Goal: Information Seeking & Learning: Check status

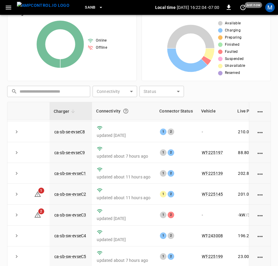
scroll to position [137, 0]
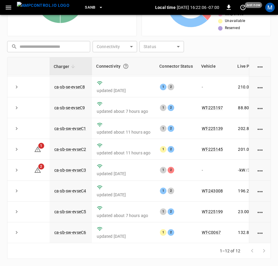
drag, startPoint x: 173, startPoint y: 243, endPoint x: 194, endPoint y: 241, distance: 20.8
click at [194, 241] on div "Charger Connectivity Connector Status Vehicle Live Power Live SoC Last Session …" at bounding box center [139, 150] width 264 height 186
click at [193, 208] on td "1 2" at bounding box center [176, 212] width 42 height 21
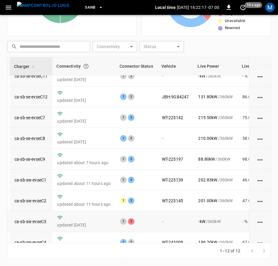
scroll to position [89, 40]
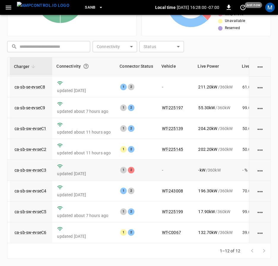
click at [39, 162] on td "ca-sb-sw-evseC3" at bounding box center [31, 170] width 42 height 21
click at [39, 167] on link "ca-sb-sw-evseC3" at bounding box center [30, 170] width 34 height 7
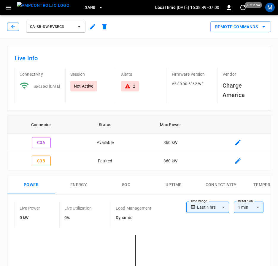
click at [17, 28] on button "button" at bounding box center [13, 27] width 12 height 8
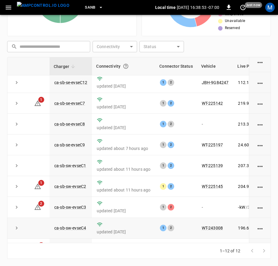
scroll to position [89, 0]
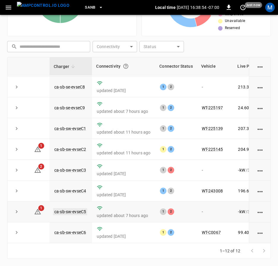
click at [69, 208] on link "ca-sb-sw-evseC5" at bounding box center [70, 211] width 34 height 7
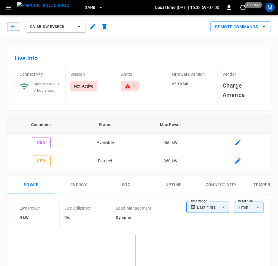
click at [10, 26] on button "button" at bounding box center [13, 27] width 12 height 8
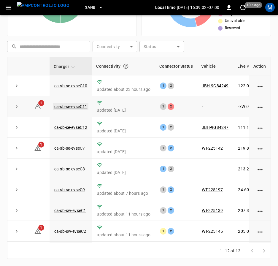
click at [76, 108] on link "ca-sb-se-evseC11" at bounding box center [70, 106] width 35 height 7
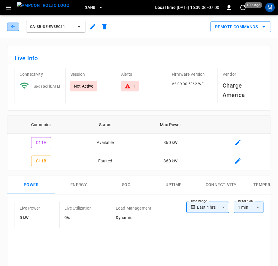
click at [12, 25] on icon "button" at bounding box center [13, 27] width 6 height 6
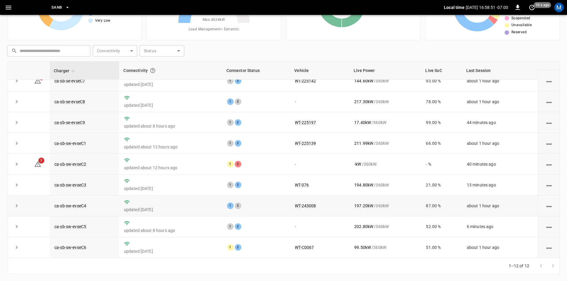
scroll to position [75, 0]
drag, startPoint x: 78, startPoint y: 167, endPoint x: 78, endPoint y: 162, distance: 4.8
click at [78, 167] on td "ca-sb-sw-evseC2" at bounding box center [84, 164] width 69 height 21
click at [78, 160] on link "ca-sb-sw-evseC2" at bounding box center [70, 163] width 34 height 7
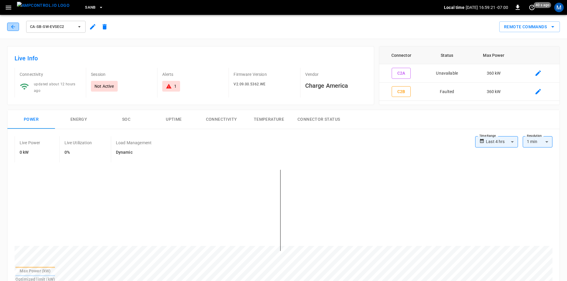
click at [10, 24] on icon "button" at bounding box center [13, 27] width 6 height 6
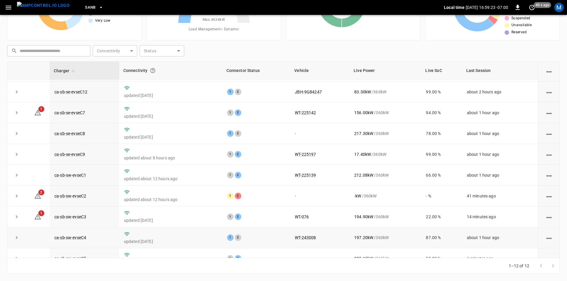
scroll to position [75, 0]
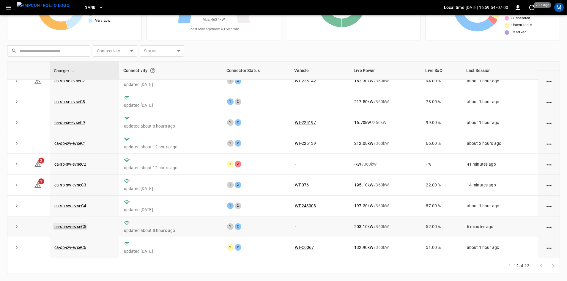
click at [82, 226] on link "ca-sb-sw-evseC5" at bounding box center [70, 226] width 34 height 7
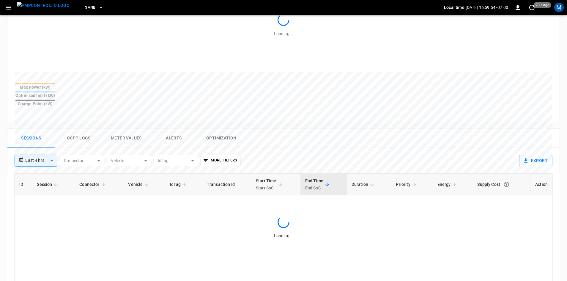
scroll to position [184, 0]
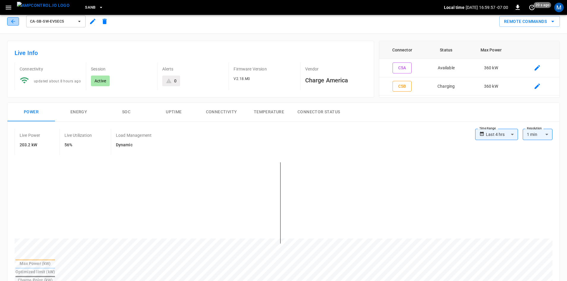
click at [11, 19] on icon "button" at bounding box center [13, 21] width 6 height 6
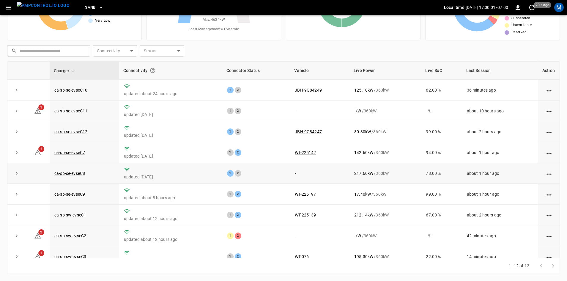
click at [81, 171] on td "ca-sb-se-evseC8" at bounding box center [84, 173] width 69 height 21
click at [82, 173] on link "ca-sb-se-evseC8" at bounding box center [69, 173] width 33 height 7
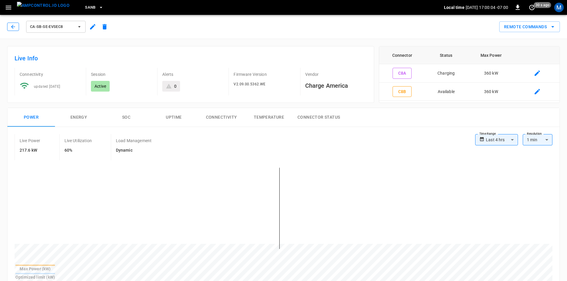
click at [12, 26] on icon "button" at bounding box center [13, 27] width 4 height 4
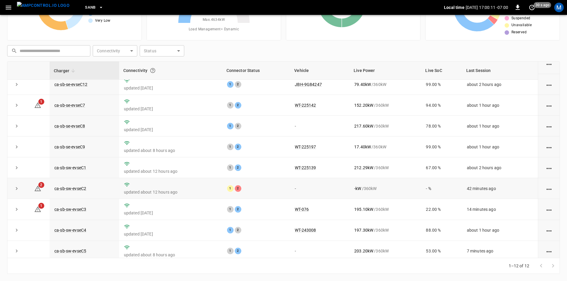
scroll to position [75, 0]
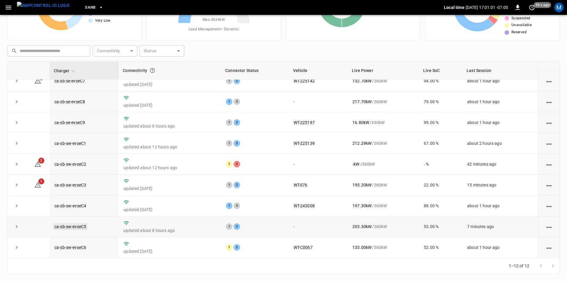
click at [69, 225] on link "ca-sb-sw-evseC5" at bounding box center [70, 226] width 34 height 7
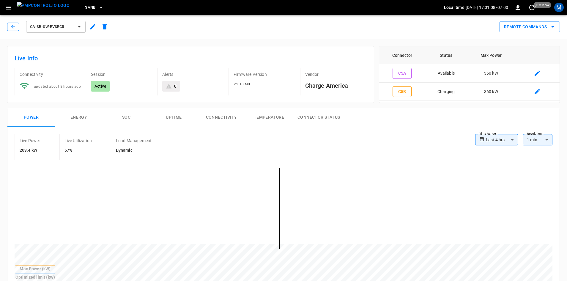
click at [12, 31] on button "button" at bounding box center [13, 27] width 12 height 8
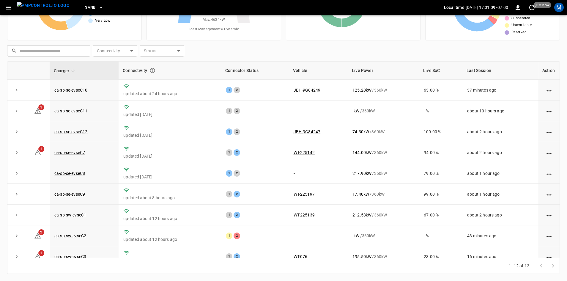
scroll to position [75, 0]
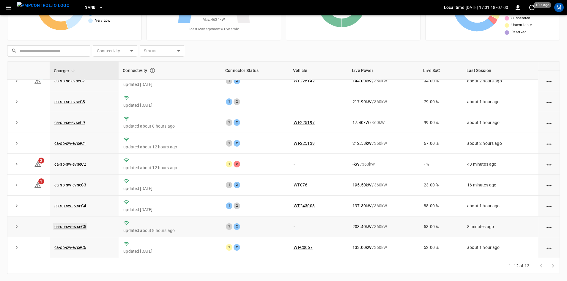
click at [82, 225] on link "ca-sb-sw-evseC5" at bounding box center [70, 226] width 34 height 7
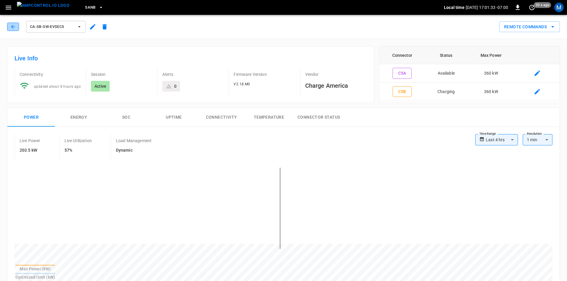
click at [13, 27] on icon "button" at bounding box center [13, 27] width 6 height 6
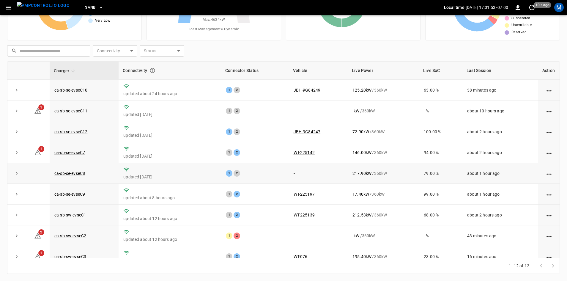
click at [79, 171] on td "ca-sb-se-evseC8" at bounding box center [84, 173] width 69 height 21
click at [78, 175] on link "ca-sb-se-evseC8" at bounding box center [69, 173] width 33 height 7
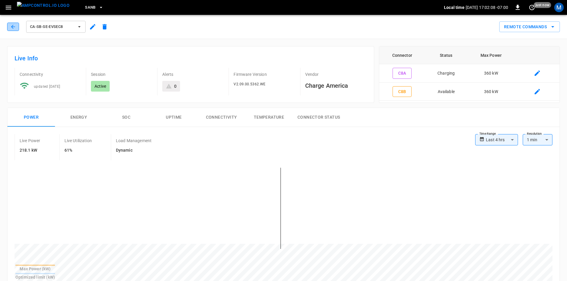
click at [16, 28] on button "button" at bounding box center [13, 27] width 12 height 8
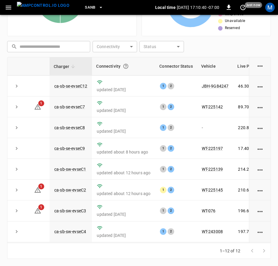
scroll to position [89, 0]
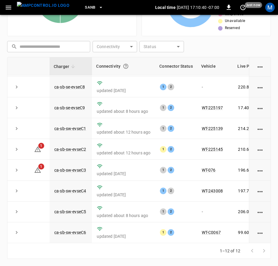
click at [176, 243] on div "Charger Connectivity Connector Status Vehicle Live Power Live SoC Last Session …" at bounding box center [139, 158] width 264 height 202
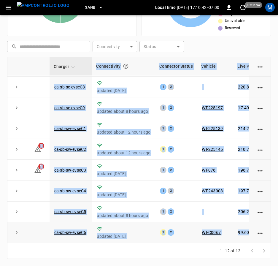
click at [193, 222] on td "1 2" at bounding box center [176, 232] width 42 height 21
click at [189, 211] on td "1 2" at bounding box center [176, 212] width 42 height 21
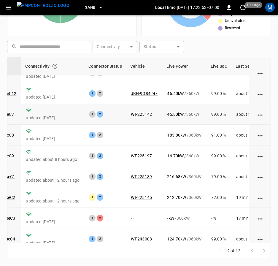
scroll to position [0, 71]
